Goal: Transaction & Acquisition: Book appointment/travel/reservation

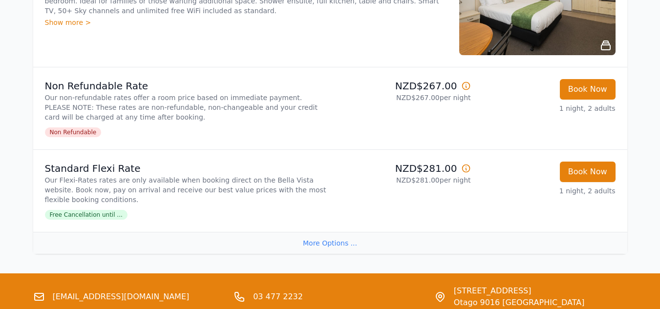
scroll to position [998, 0]
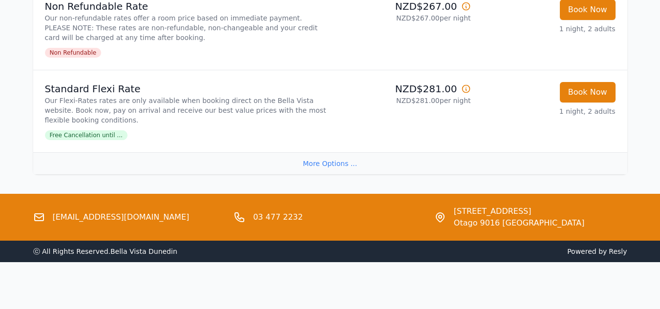
click at [312, 165] on div "More Options ..." at bounding box center [330, 163] width 594 height 22
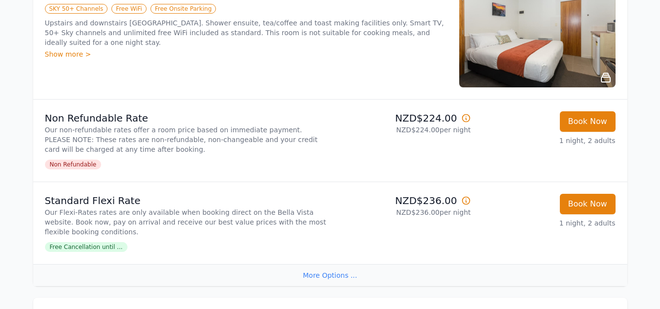
scroll to position [0, 0]
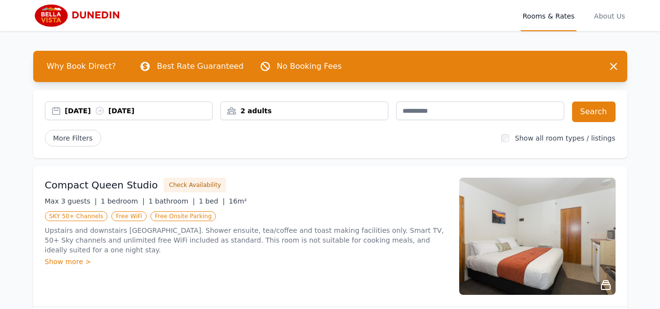
click at [279, 107] on div "2 adults" at bounding box center [304, 111] width 167 height 10
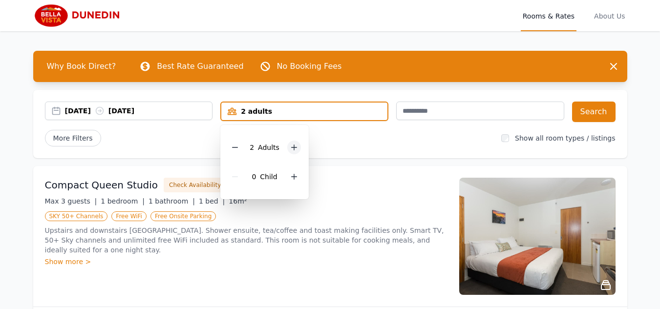
click at [291, 143] on div at bounding box center [294, 148] width 14 height 14
click at [244, 146] on div "5 Adult s" at bounding box center [264, 147] width 73 height 29
click at [238, 147] on icon at bounding box center [234, 147] width 5 height 0
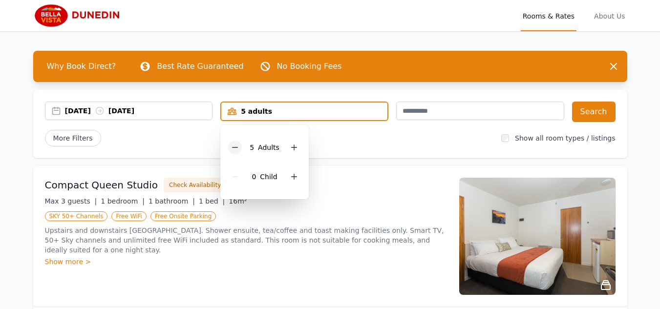
click at [238, 147] on icon at bounding box center [234, 147] width 5 height 0
click at [298, 176] on div at bounding box center [294, 177] width 14 height 14
click at [288, 147] on div at bounding box center [294, 148] width 14 height 14
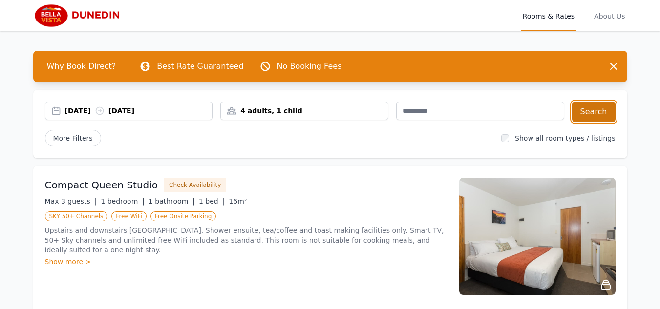
click at [601, 112] on button "Search" at bounding box center [593, 112] width 43 height 21
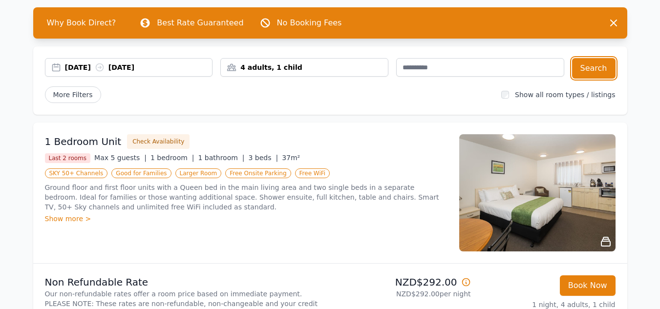
scroll to position [98, 0]
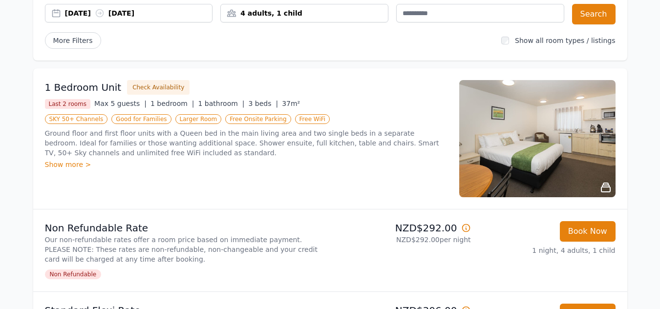
click at [562, 140] on img at bounding box center [537, 138] width 156 height 117
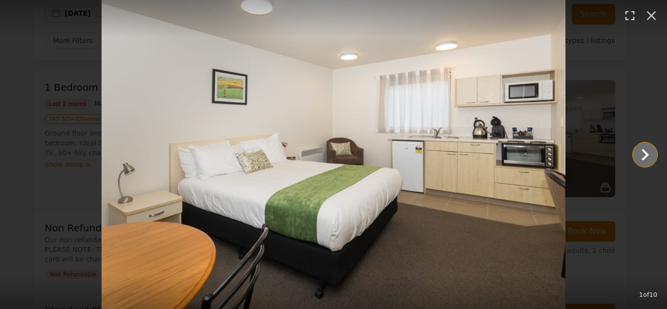
click at [638, 156] on icon "Show slide 2 of 10" at bounding box center [644, 154] width 23 height 23
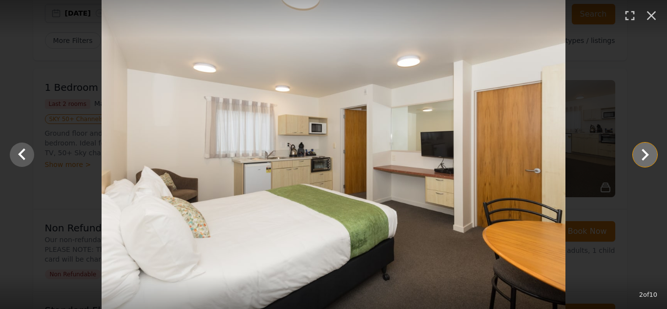
click at [639, 156] on icon "Show slide 3 of 10" at bounding box center [644, 154] width 23 height 23
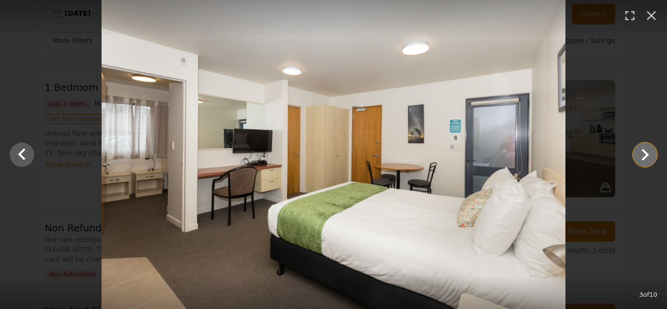
click at [639, 156] on icon "Show slide 4 of 10" at bounding box center [644, 154] width 23 height 23
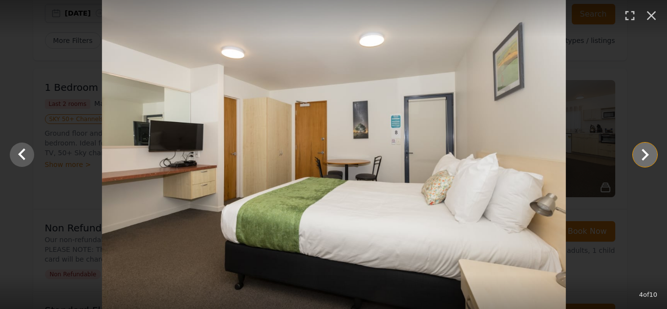
click at [639, 156] on icon "Show slide 5 of 10" at bounding box center [644, 154] width 23 height 23
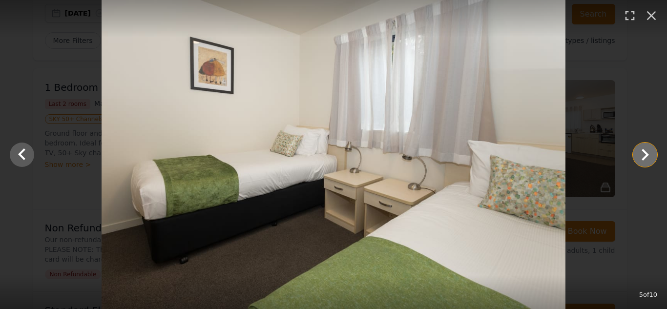
click at [647, 156] on icon "Show slide 6 of 10" at bounding box center [644, 154] width 23 height 23
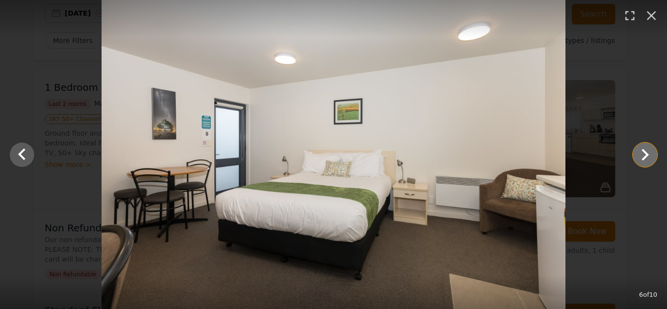
click at [648, 156] on icon "Show slide 7 of 10" at bounding box center [644, 154] width 23 height 23
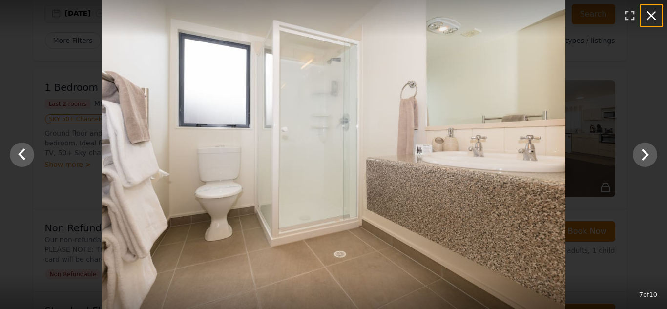
click at [647, 17] on icon "button" at bounding box center [651, 16] width 16 height 16
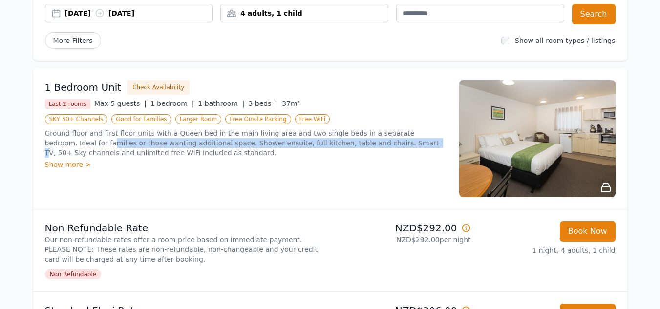
drag, startPoint x: 50, startPoint y: 142, endPoint x: 336, endPoint y: 144, distance: 286.1
click at [336, 144] on p "Ground floor and first floor units with a Queen bed in the main living area and…" at bounding box center [246, 142] width 402 height 29
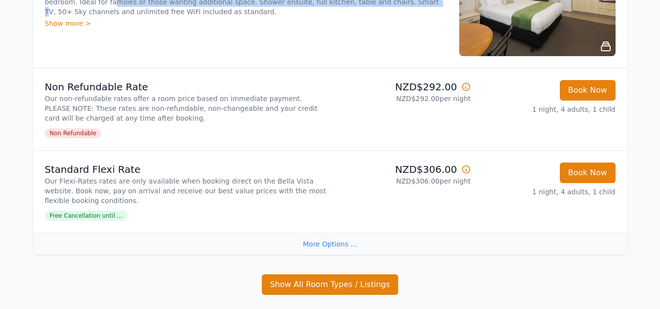
scroll to position [244, 0]
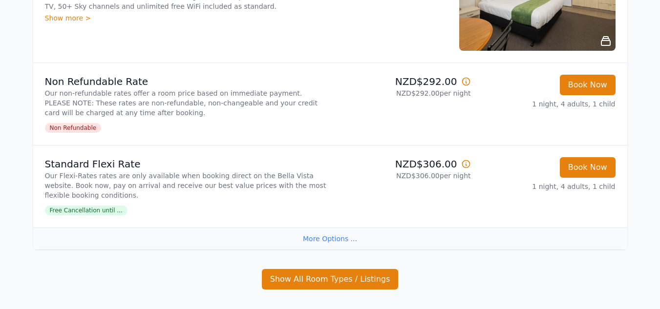
click at [467, 79] on icon at bounding box center [466, 82] width 10 height 10
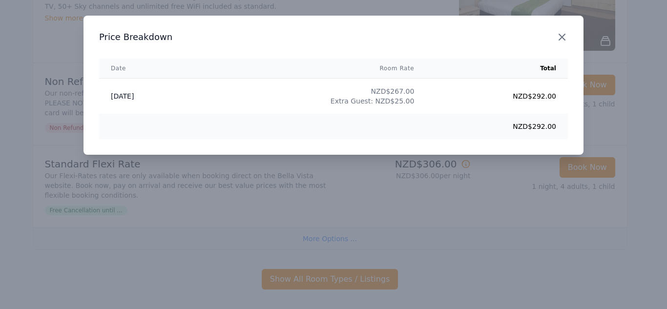
click at [563, 36] on icon "button" at bounding box center [562, 37] width 6 height 6
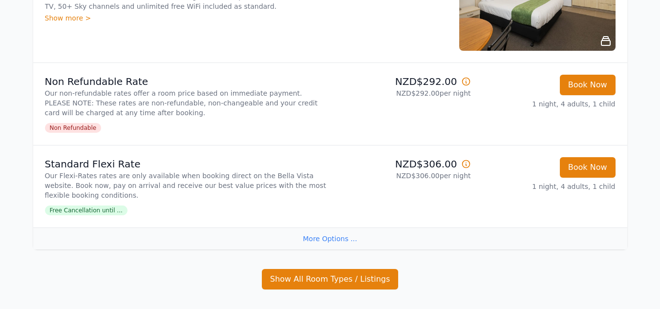
click at [462, 166] on icon at bounding box center [465, 163] width 7 height 7
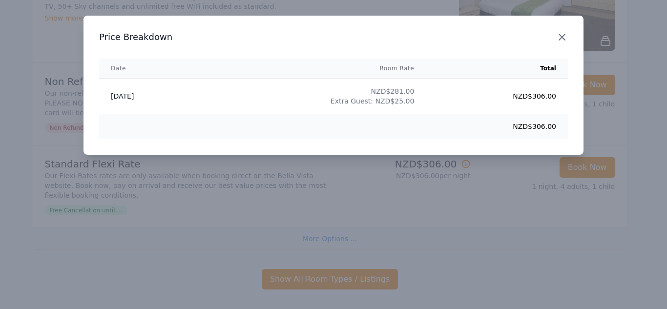
click at [560, 37] on icon "button" at bounding box center [562, 37] width 12 height 12
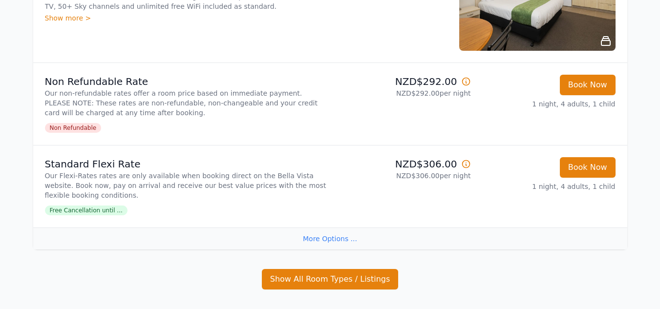
click at [468, 167] on icon at bounding box center [465, 163] width 7 height 7
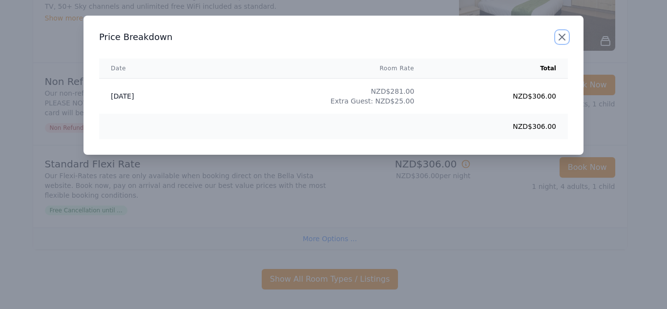
click at [561, 40] on icon "button" at bounding box center [562, 37] width 12 height 12
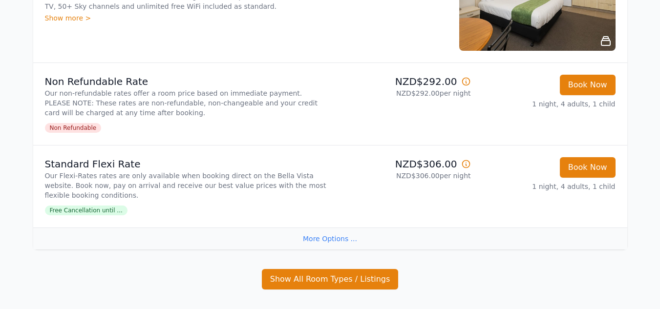
click at [466, 84] on icon at bounding box center [466, 82] width 10 height 10
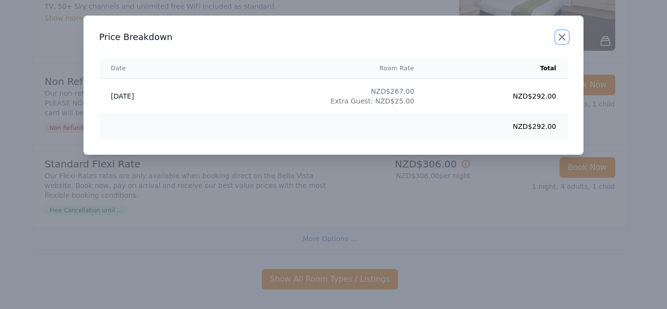
click at [565, 38] on icon "button" at bounding box center [562, 37] width 12 height 12
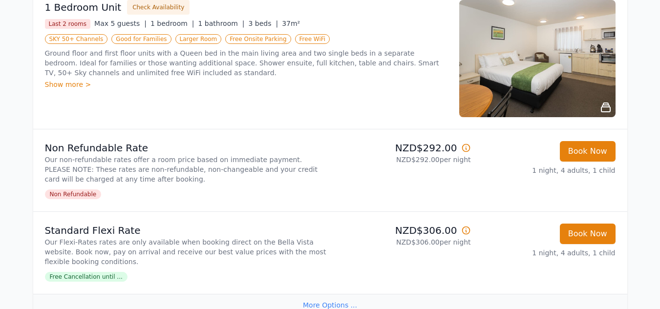
scroll to position [195, 0]
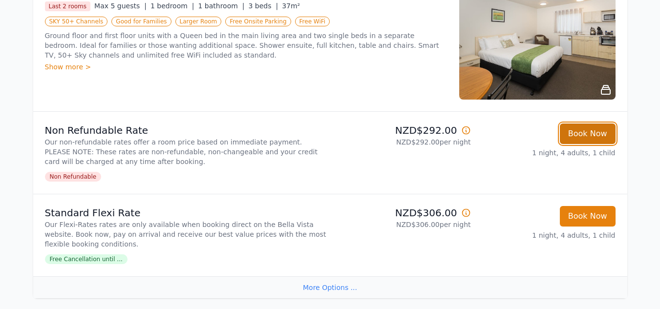
click at [586, 141] on button "Book Now" at bounding box center [587, 134] width 56 height 21
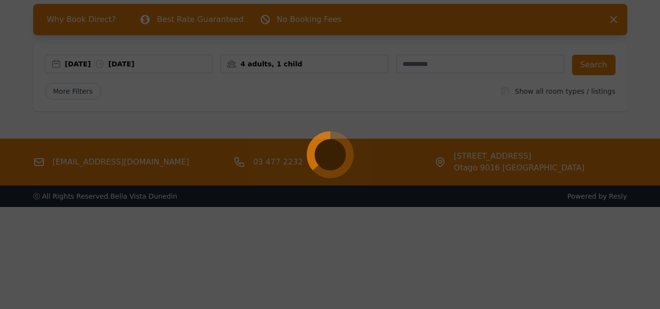
scroll to position [47, 0]
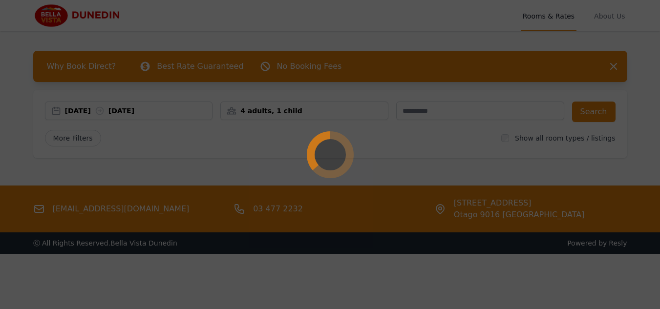
select select "**"
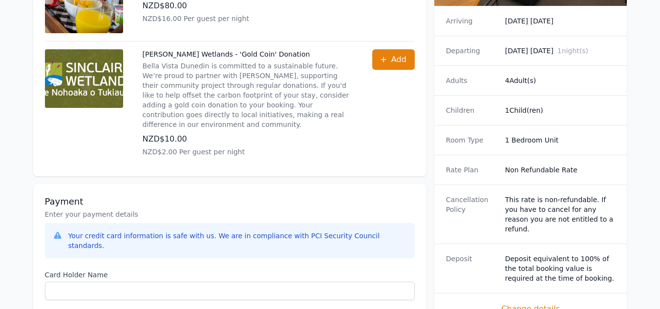
scroll to position [586, 0]
